Goal: Information Seeking & Learning: Learn about a topic

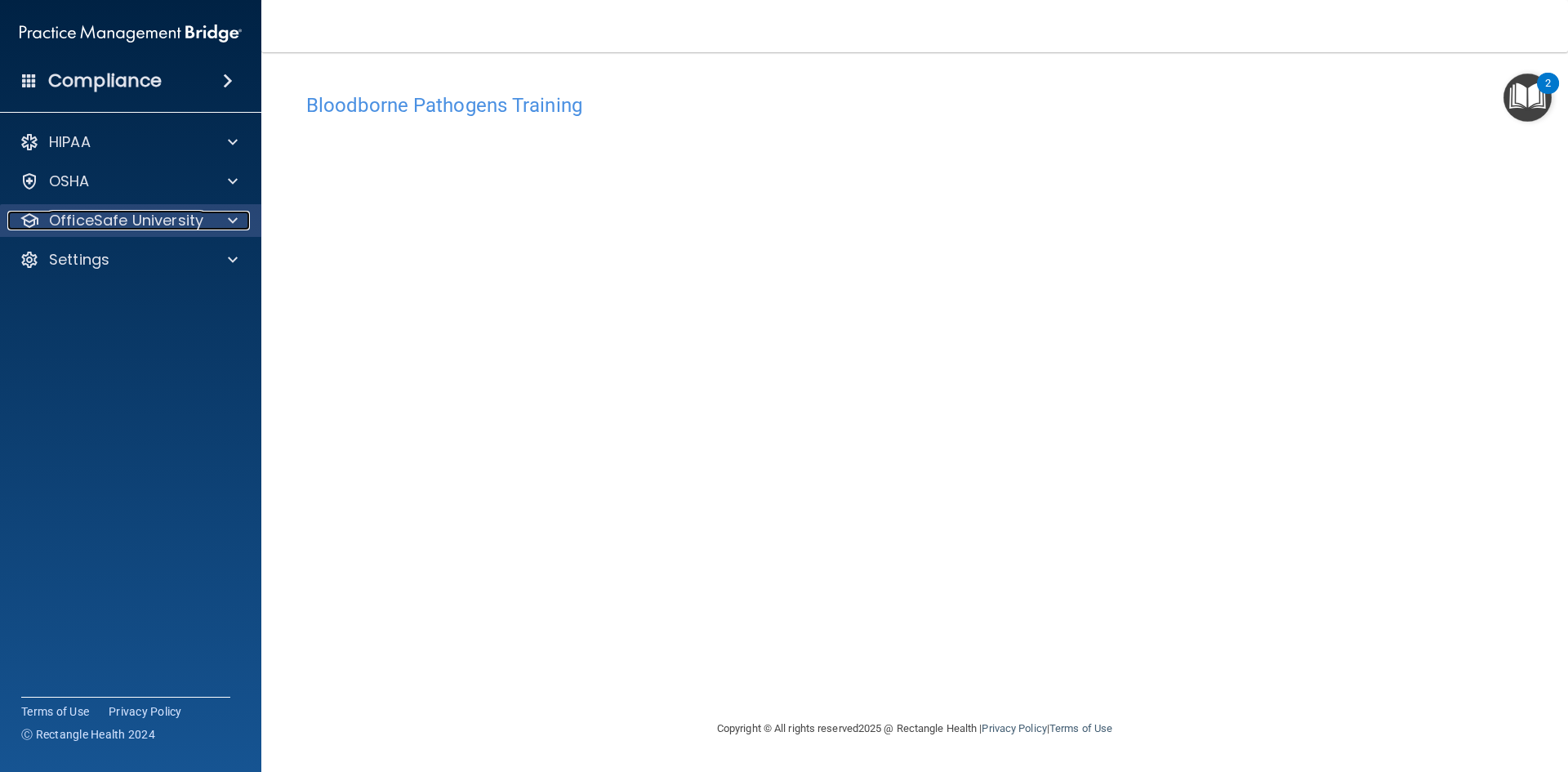
click at [96, 222] on p "OfficeSafe University" at bounding box center [126, 220] width 154 height 20
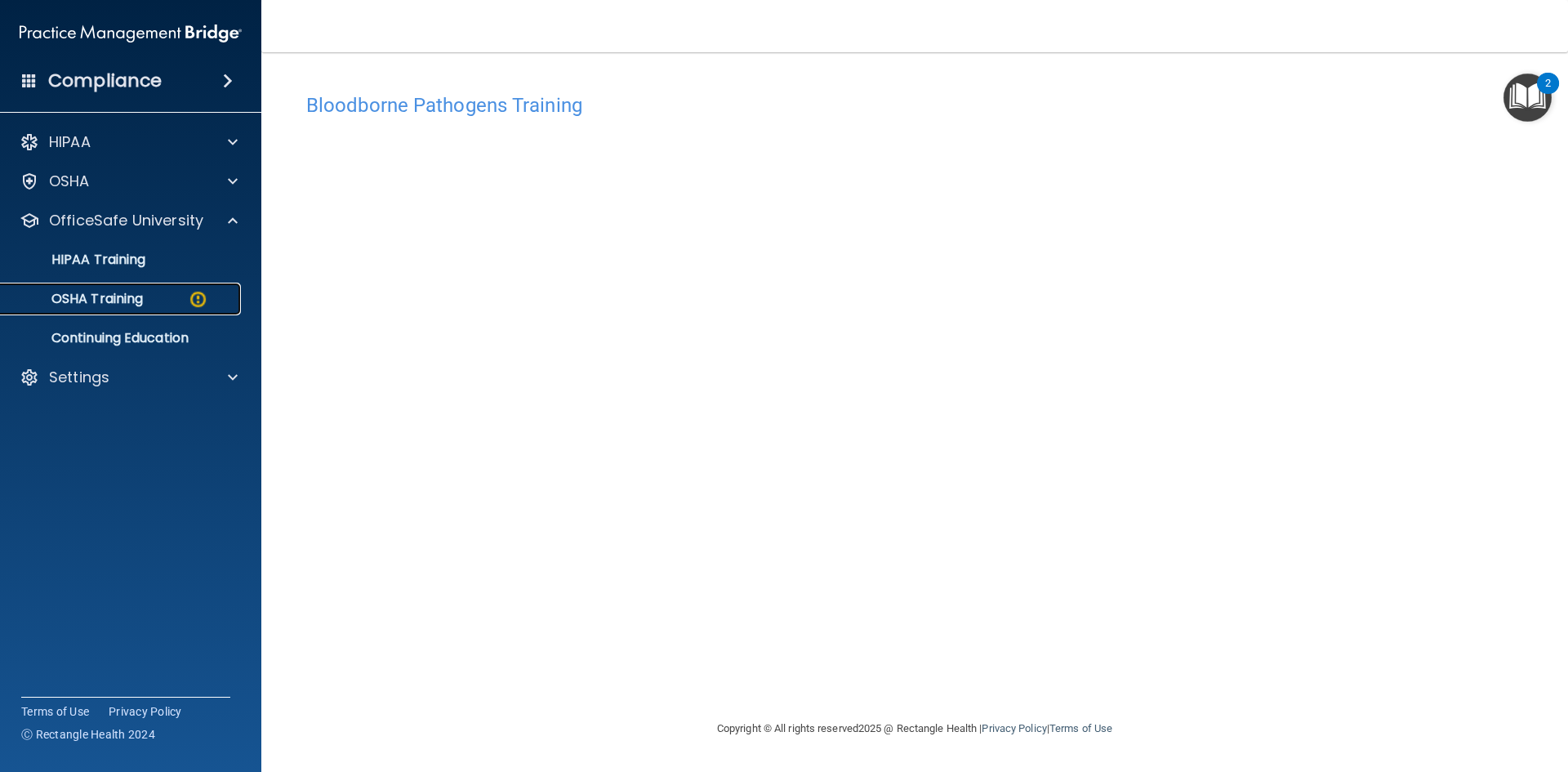
click at [80, 295] on p "OSHA Training" at bounding box center [76, 299] width 133 height 16
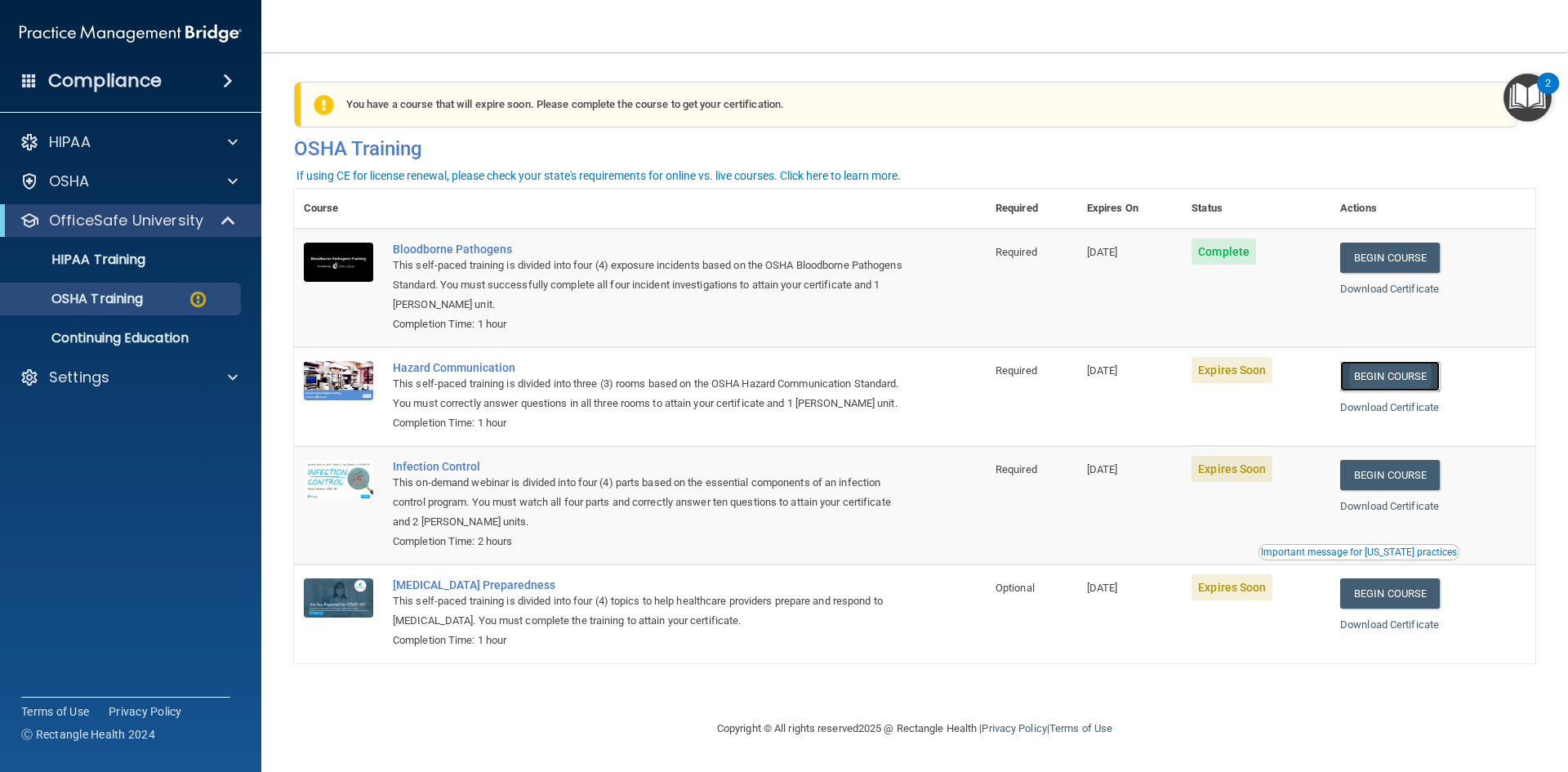
click at [1398, 377] on link "Begin Course" at bounding box center [1390, 376] width 99 height 30
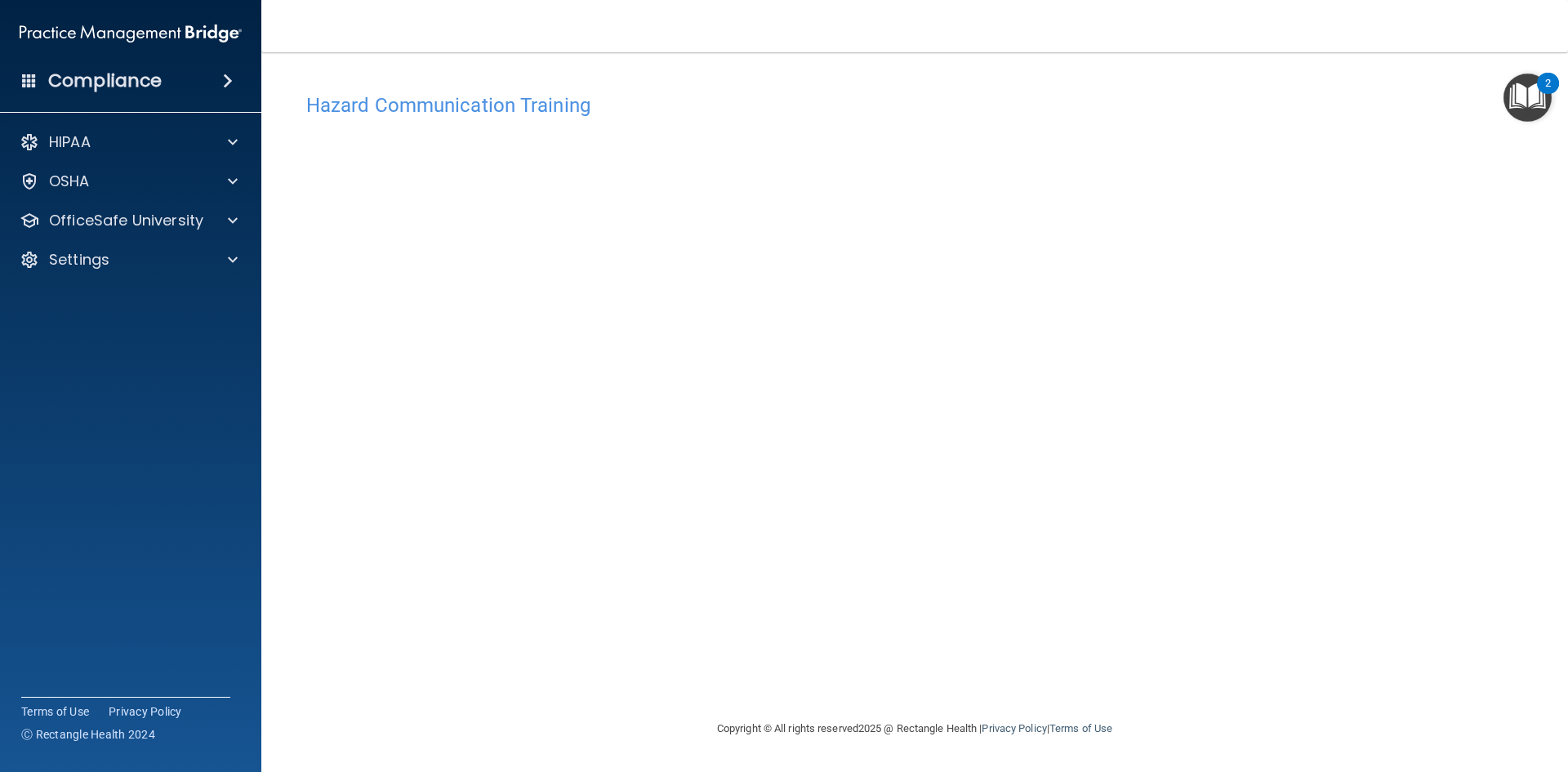
click at [1529, 96] on img "Open Resource Center, 2 new notifications" at bounding box center [1528, 98] width 48 height 48
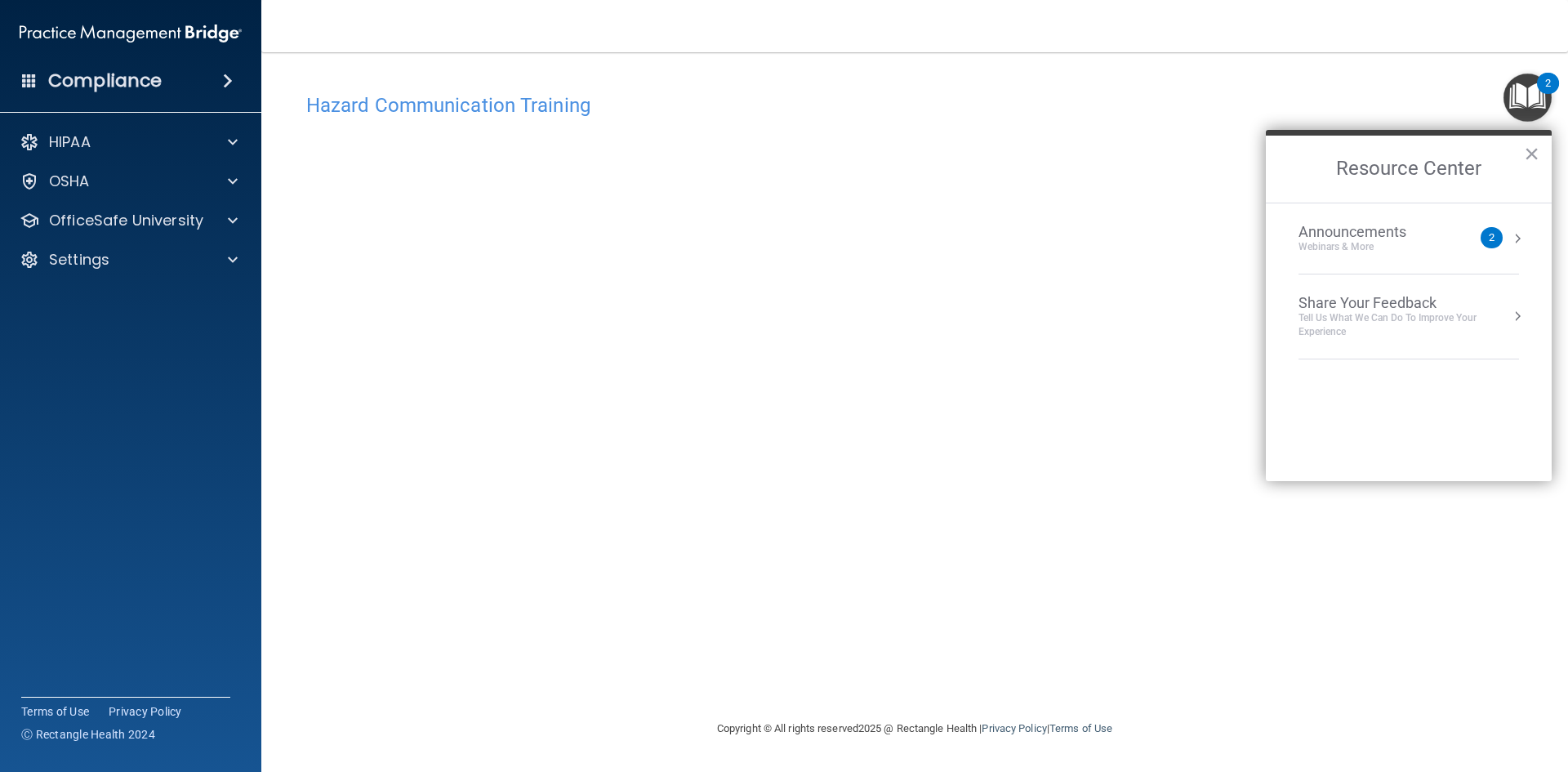
click at [1200, 133] on div "Hazard Communication Training This course doesn’t expire until 10/22/2025. Are …" at bounding box center [915, 401] width 1242 height 634
click at [1528, 151] on button "×" at bounding box center [1532, 153] width 15 height 27
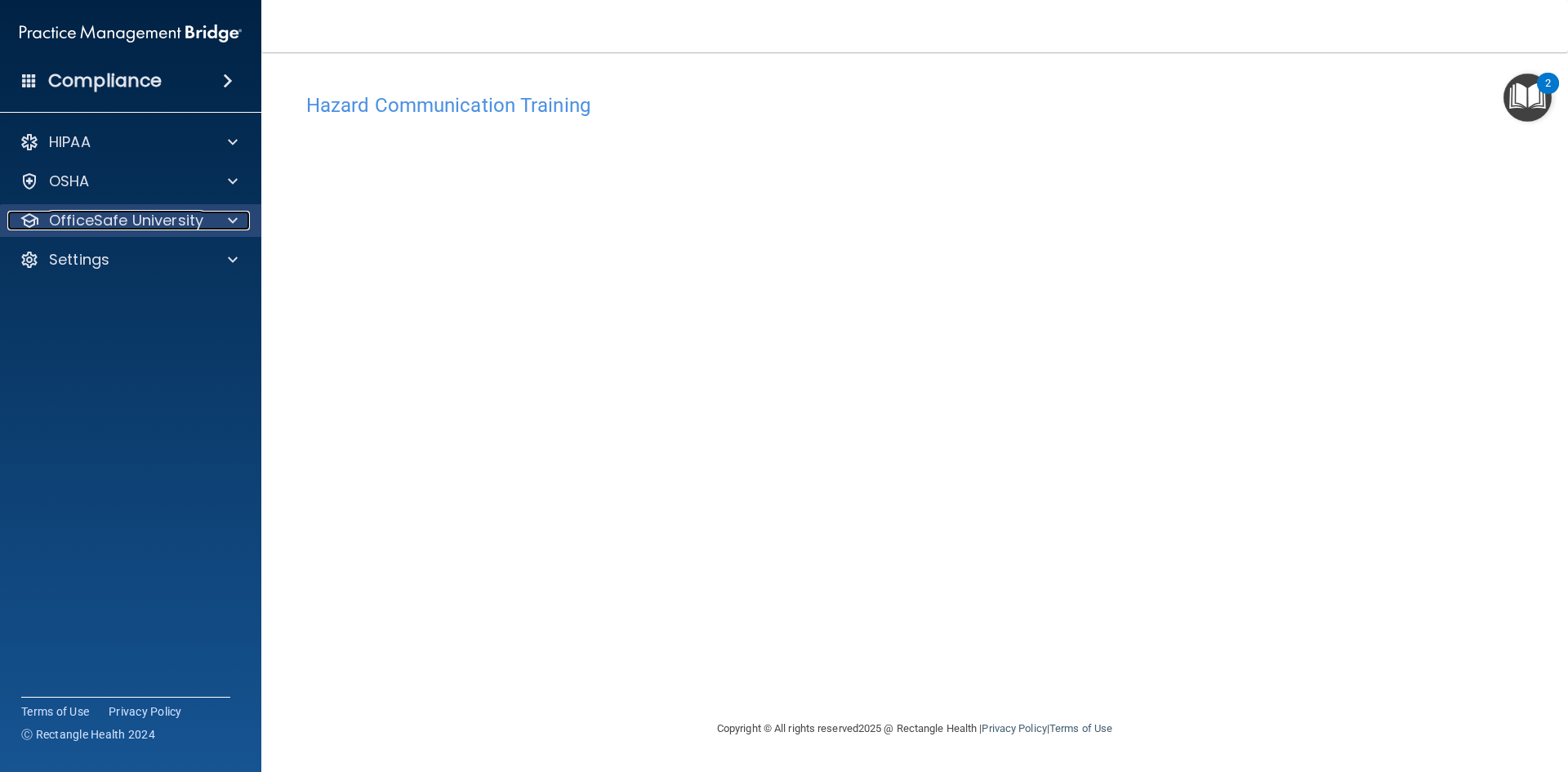
click at [112, 219] on p "OfficeSafe University" at bounding box center [126, 220] width 154 height 20
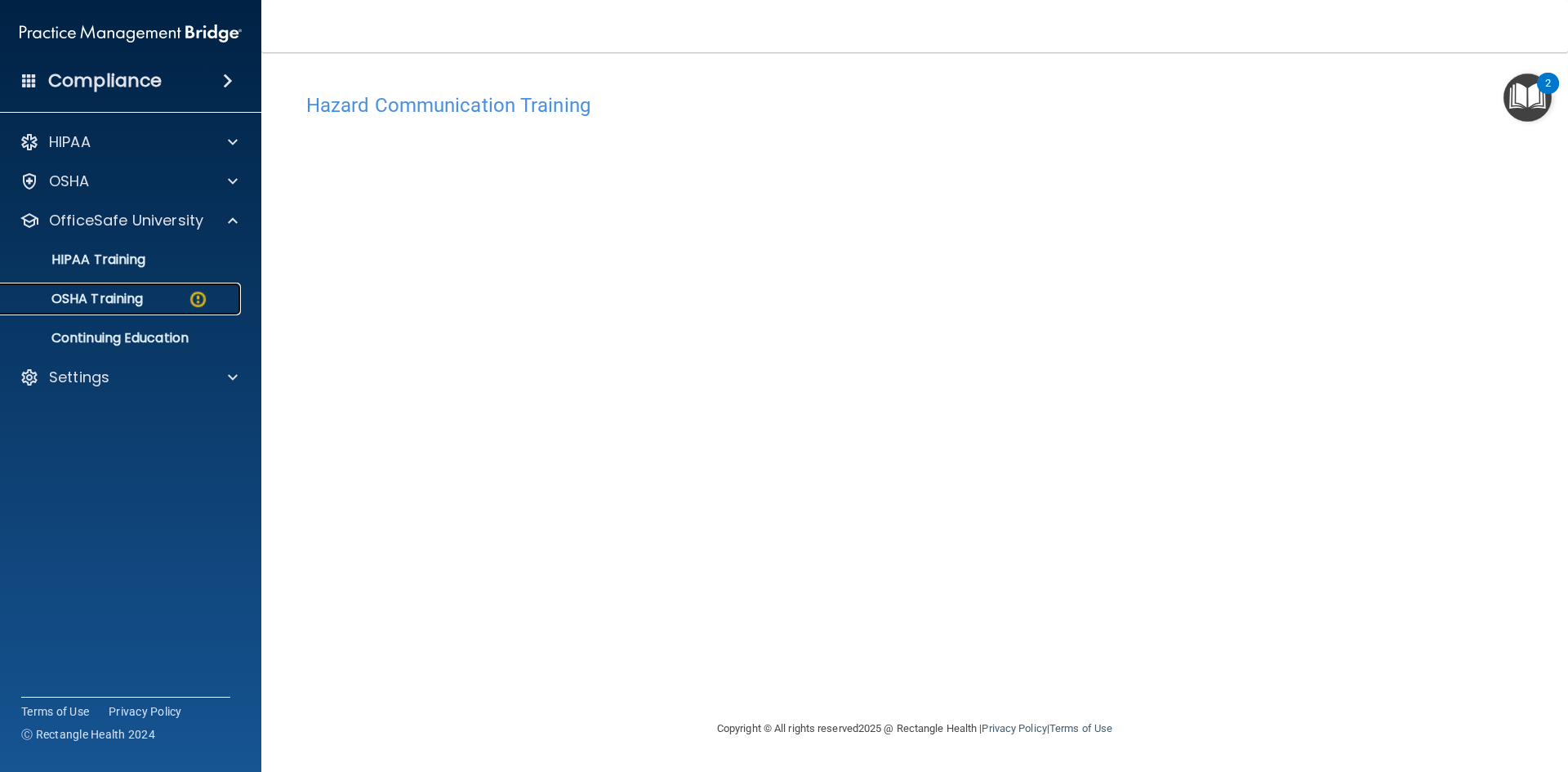
click at [110, 298] on p "OSHA Training" at bounding box center [76, 299] width 133 height 16
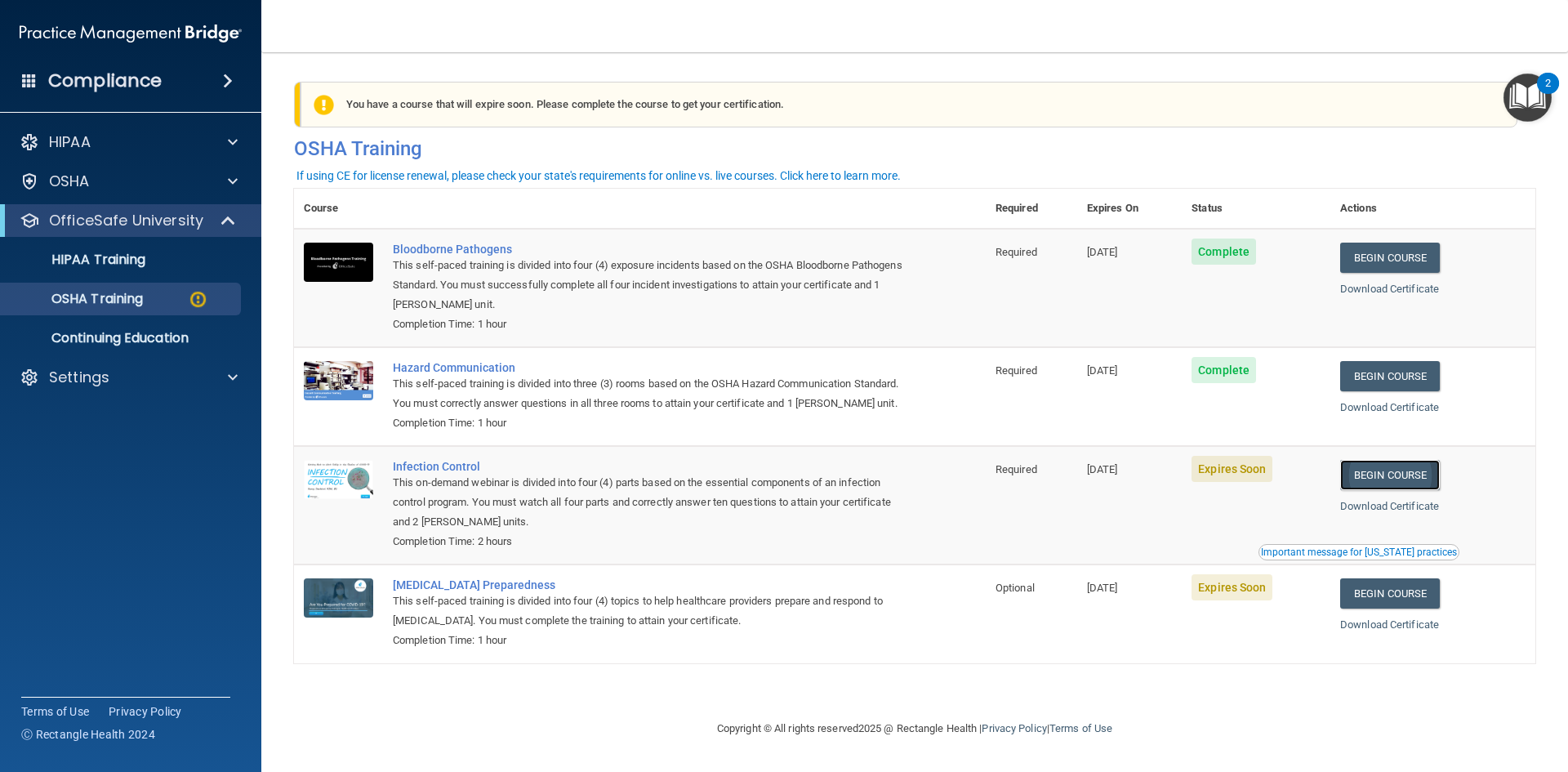
click at [1406, 490] on link "Begin Course" at bounding box center [1390, 474] width 99 height 30
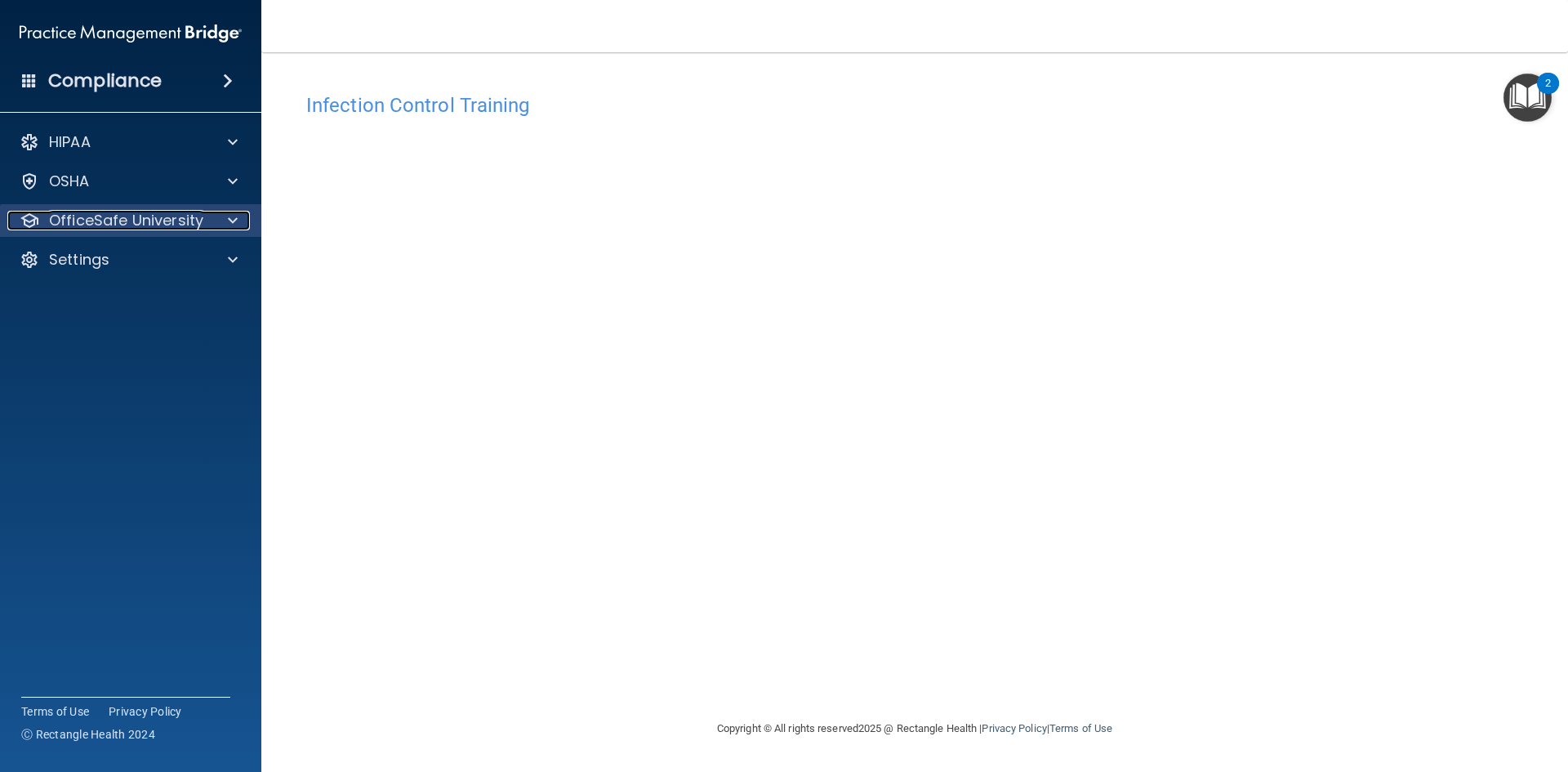
click at [172, 216] on p "OfficeSafe University" at bounding box center [126, 220] width 154 height 20
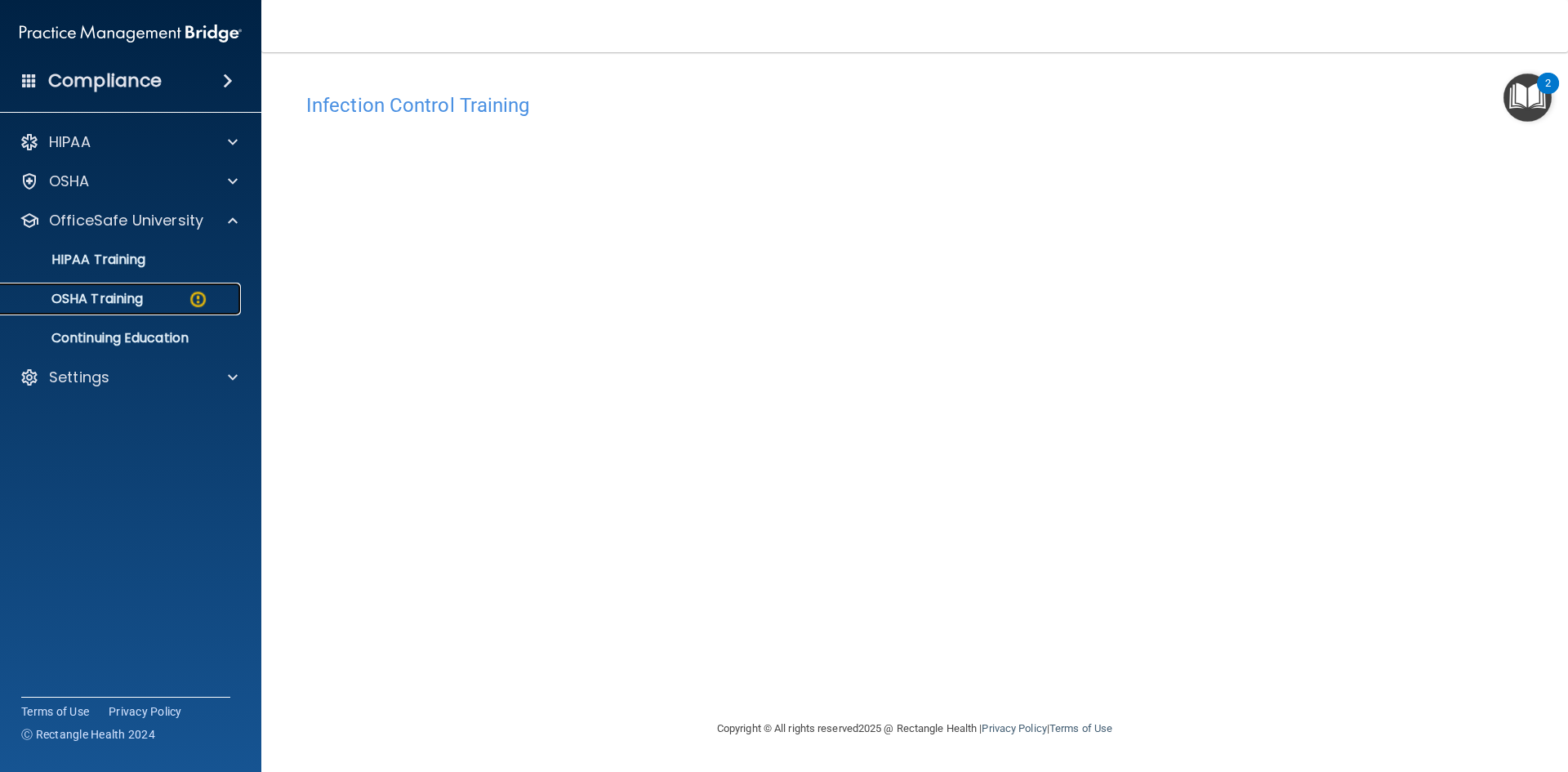
click at [142, 295] on p "OSHA Training" at bounding box center [76, 299] width 133 height 16
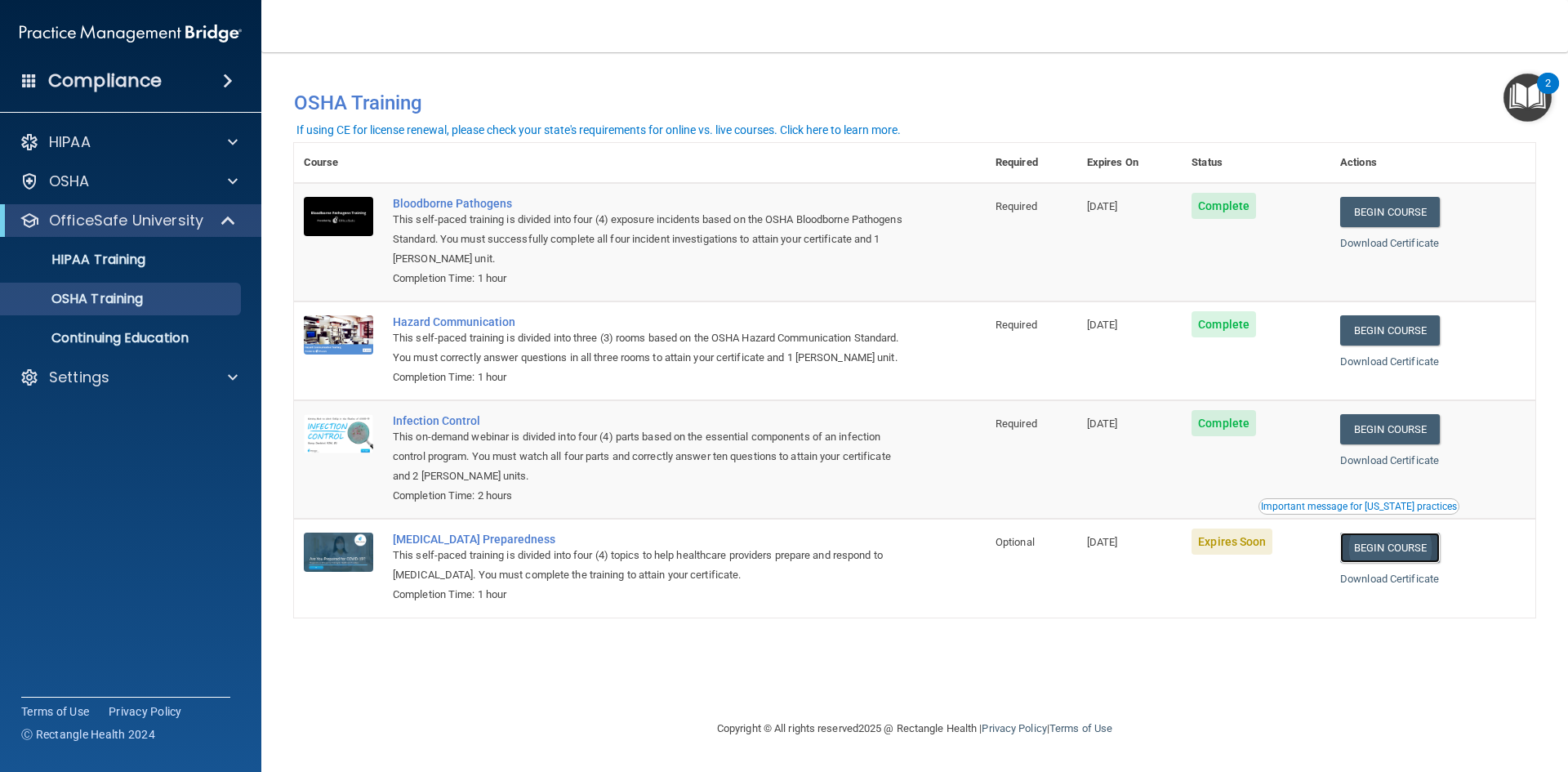
click at [1405, 563] on link "Begin Course" at bounding box center [1390, 547] width 99 height 30
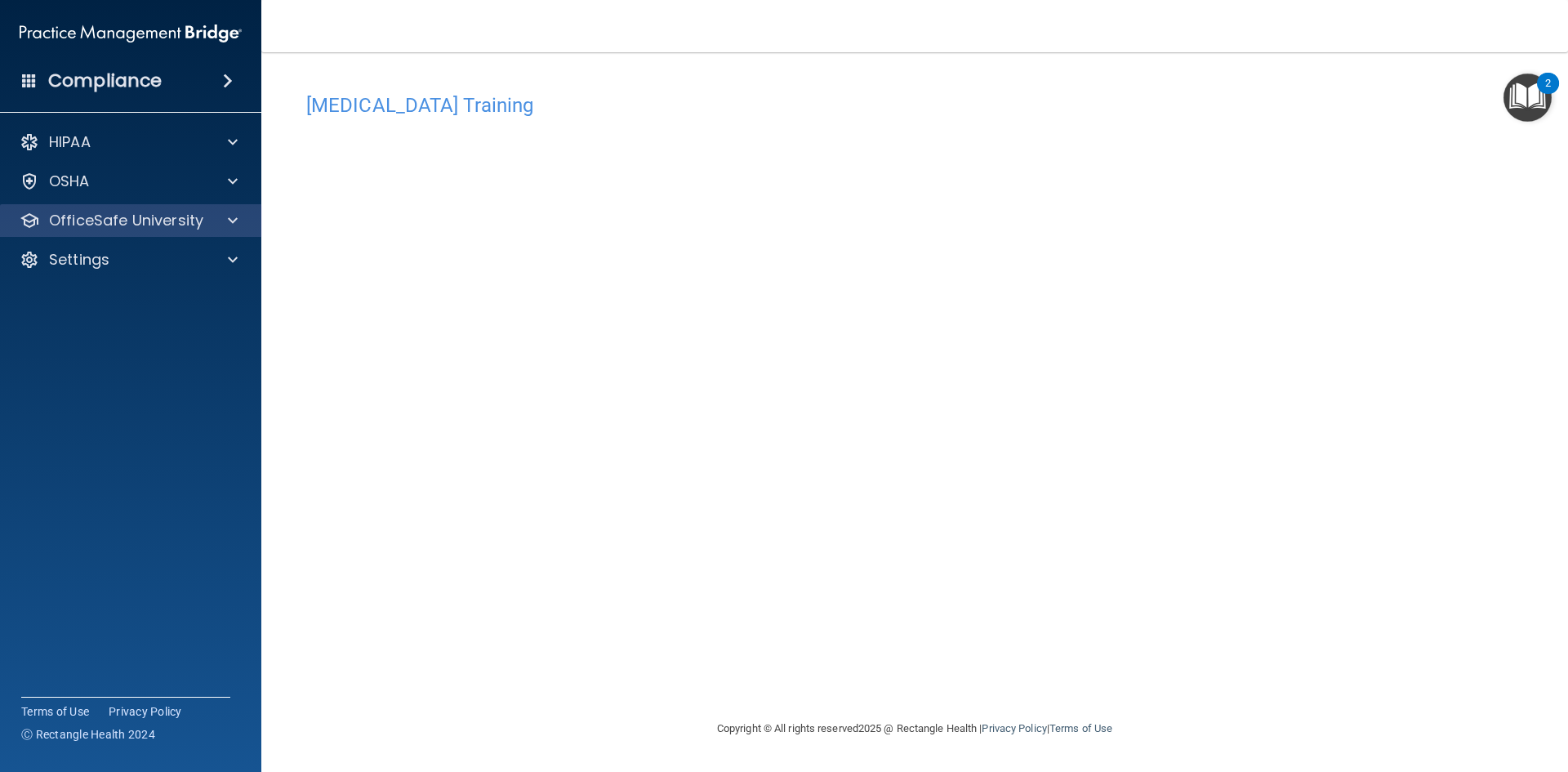
click at [125, 209] on div "OfficeSafe University" at bounding box center [131, 221] width 262 height 33
click at [126, 217] on p "OfficeSafe University" at bounding box center [126, 220] width 154 height 20
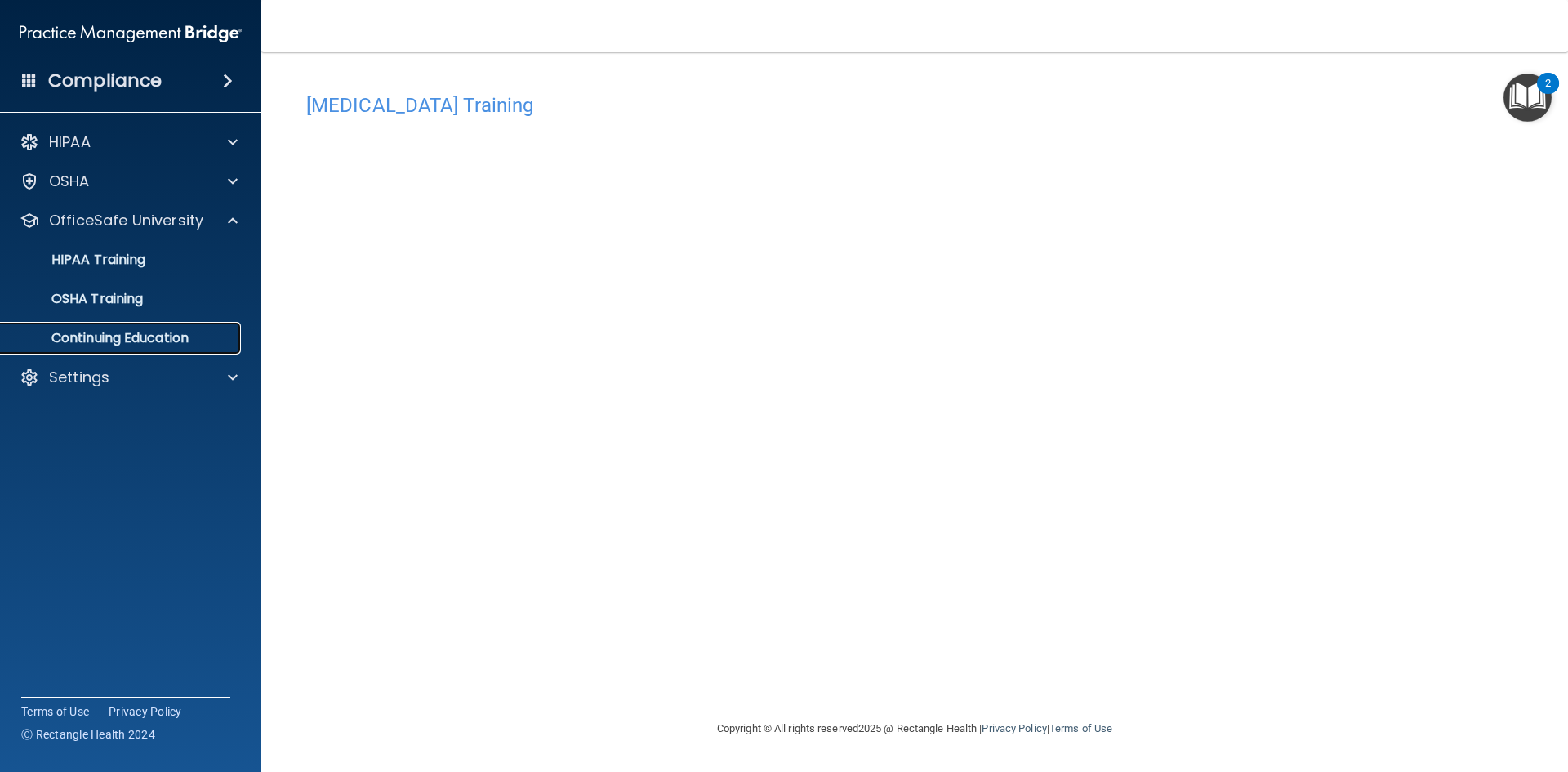
click at [105, 334] on p "Continuing Education" at bounding box center [122, 338] width 223 height 16
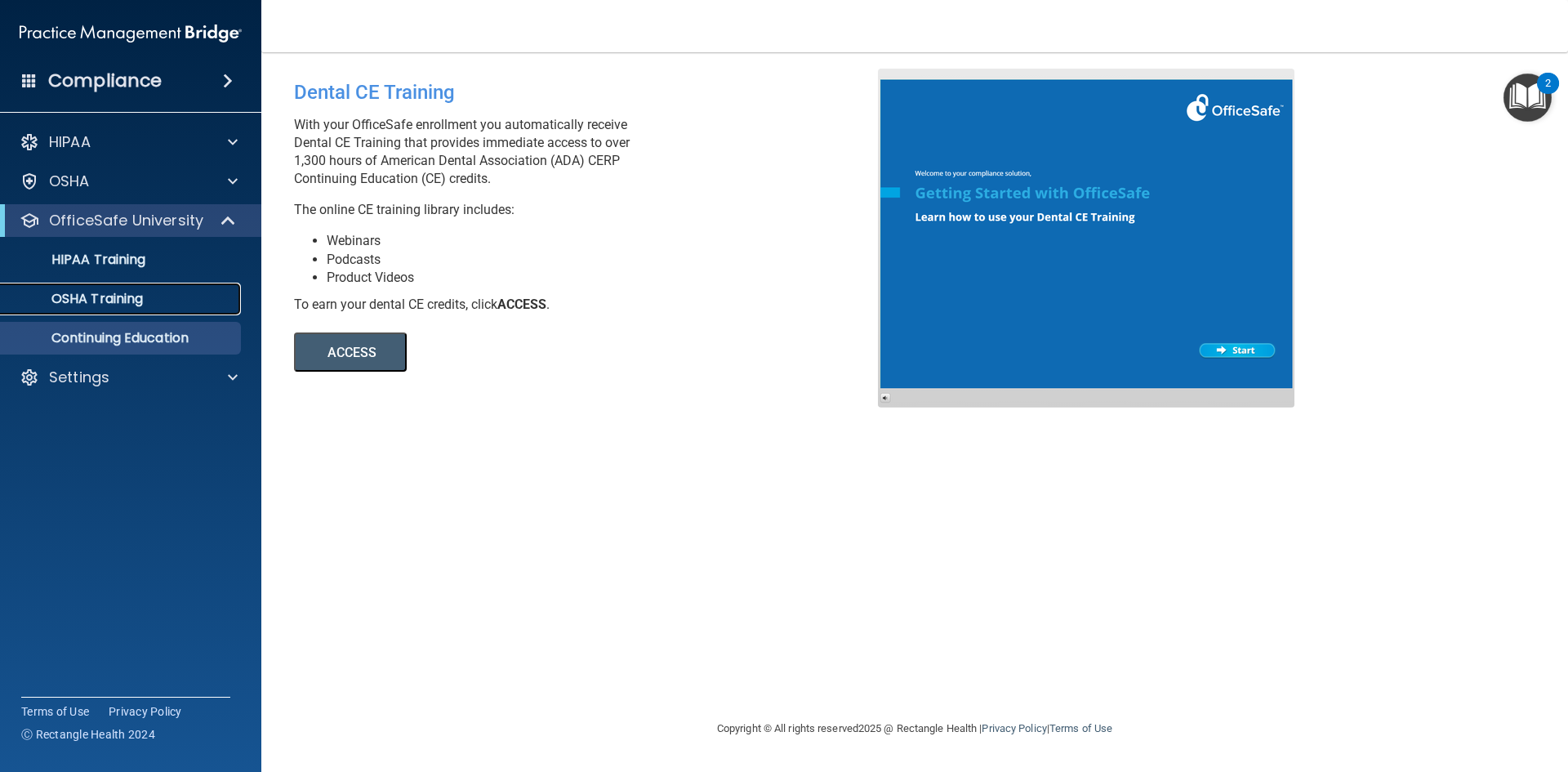
click at [93, 300] on p "OSHA Training" at bounding box center [76, 299] width 133 height 16
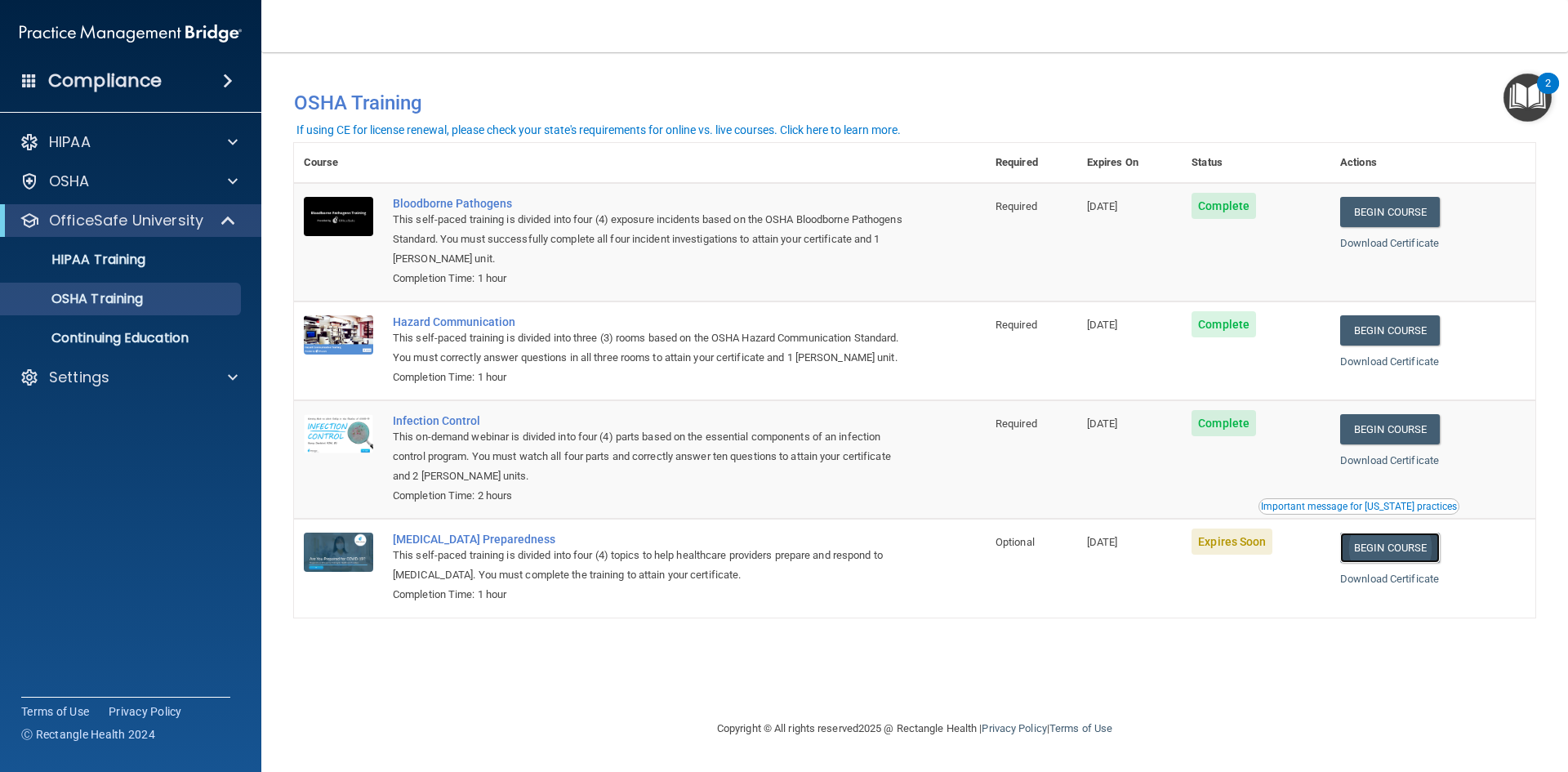
click at [1393, 563] on link "Begin Course" at bounding box center [1390, 547] width 99 height 30
click at [1426, 563] on link "Begin Course" at bounding box center [1390, 547] width 99 height 30
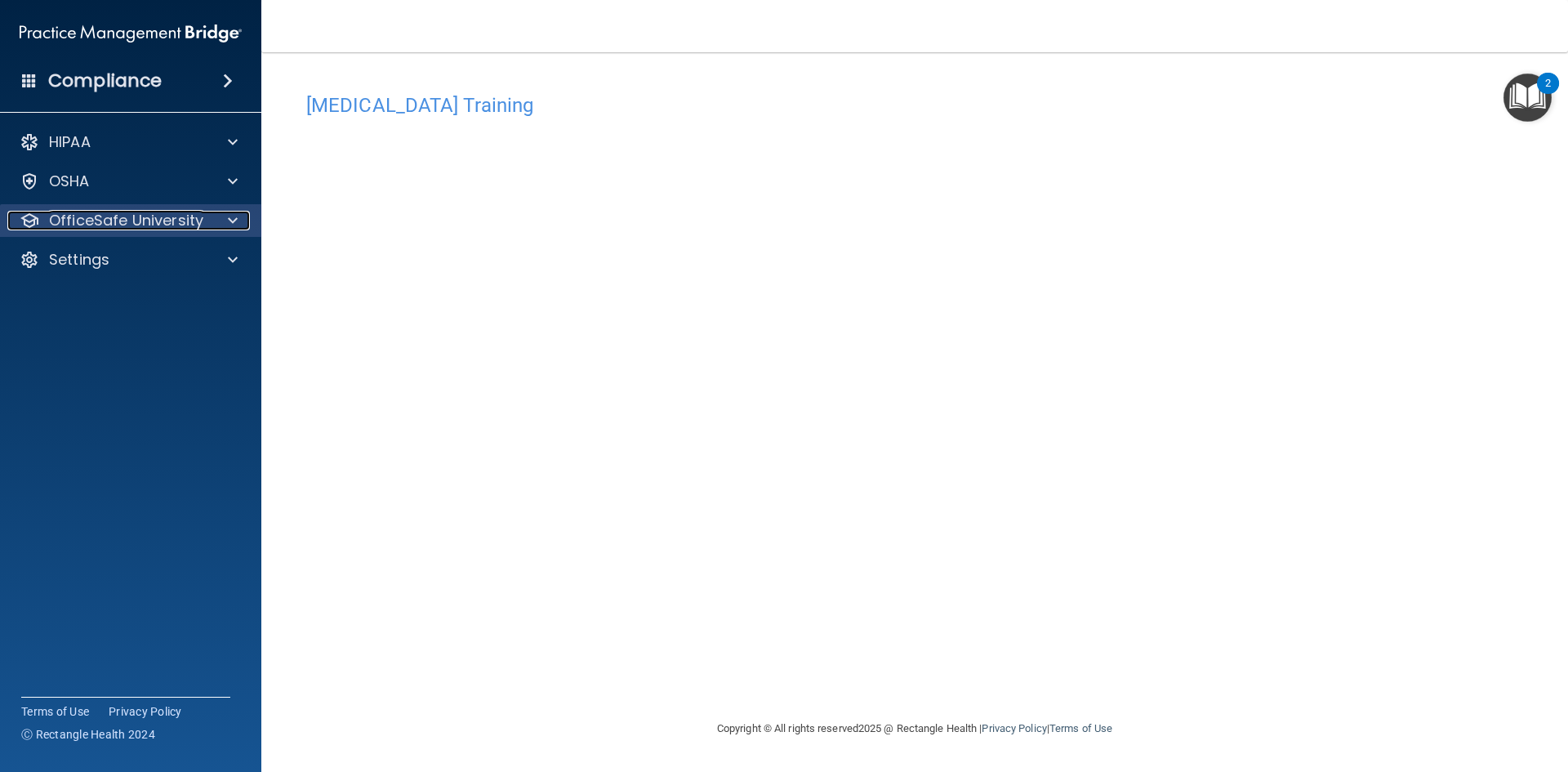
click at [159, 220] on p "OfficeSafe University" at bounding box center [126, 220] width 154 height 20
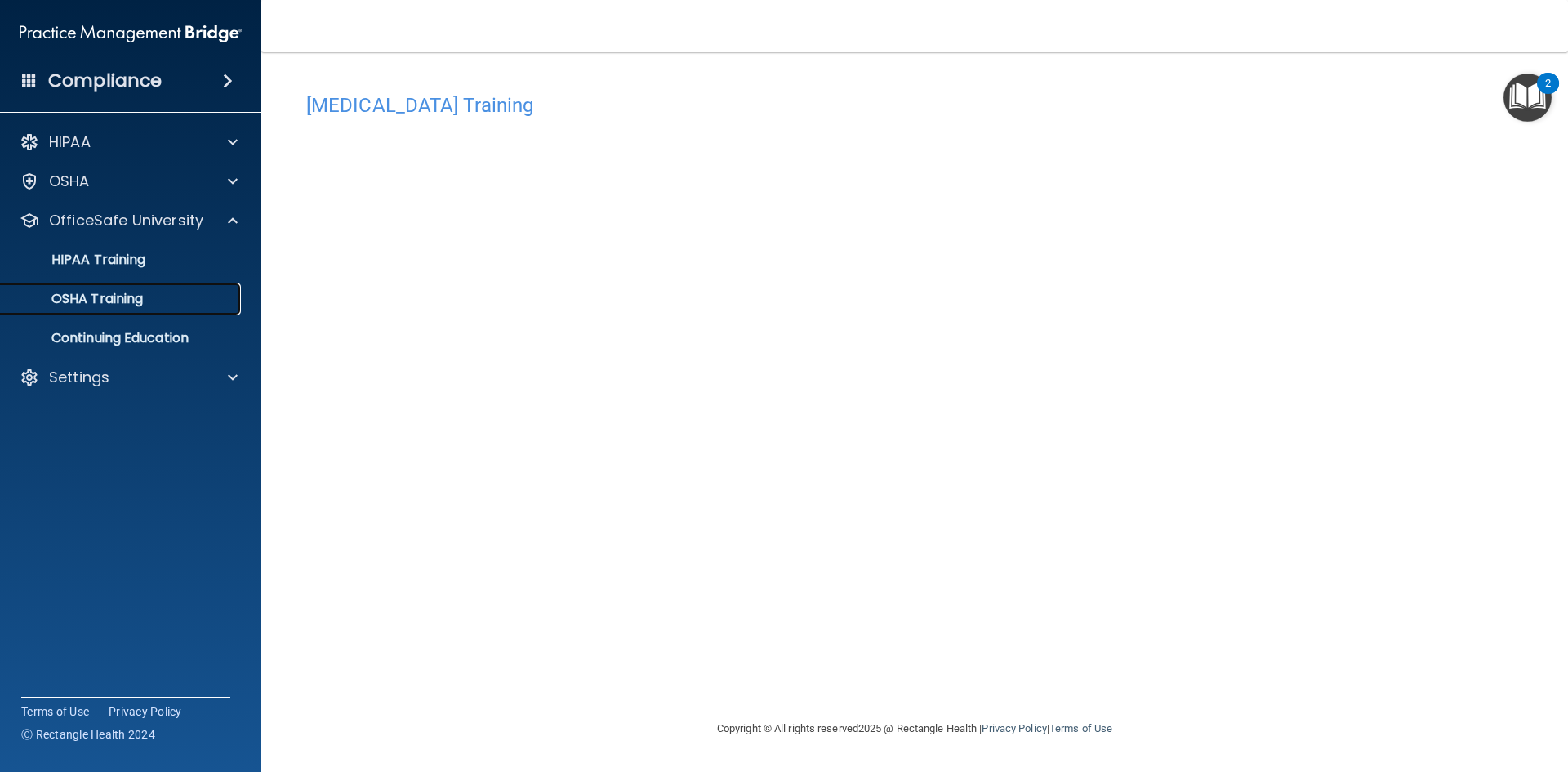
click at [152, 296] on div "OSHA Training" at bounding box center [122, 299] width 223 height 16
